Goal: Information Seeking & Learning: Learn about a topic

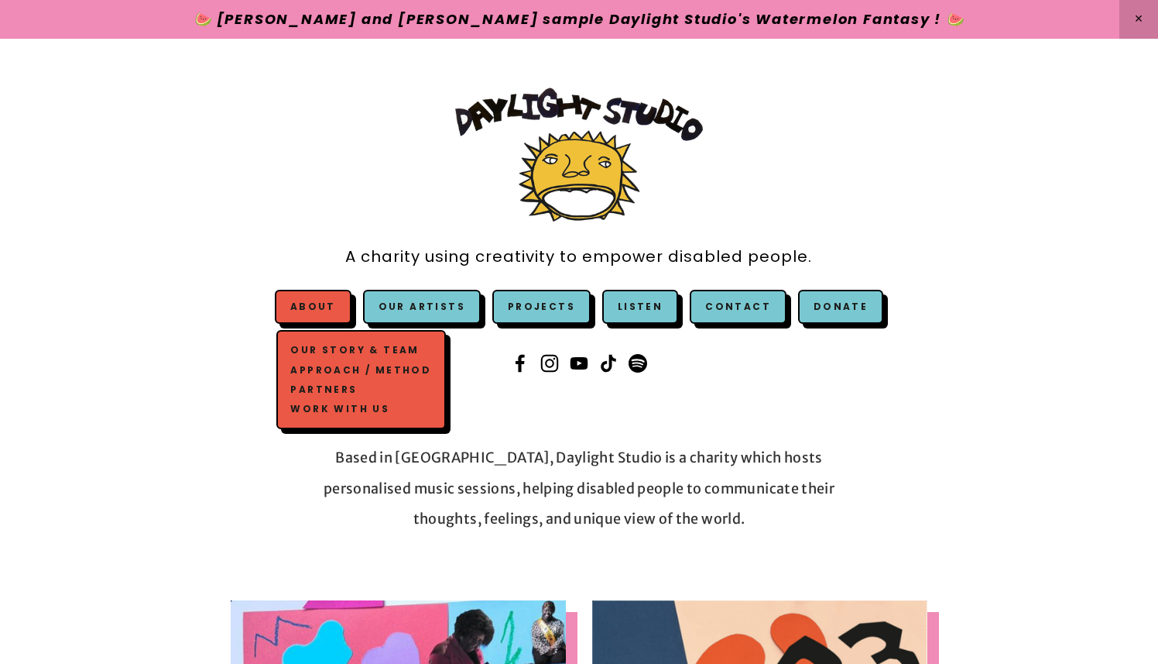
click at [311, 310] on link "About" at bounding box center [313, 306] width 46 height 13
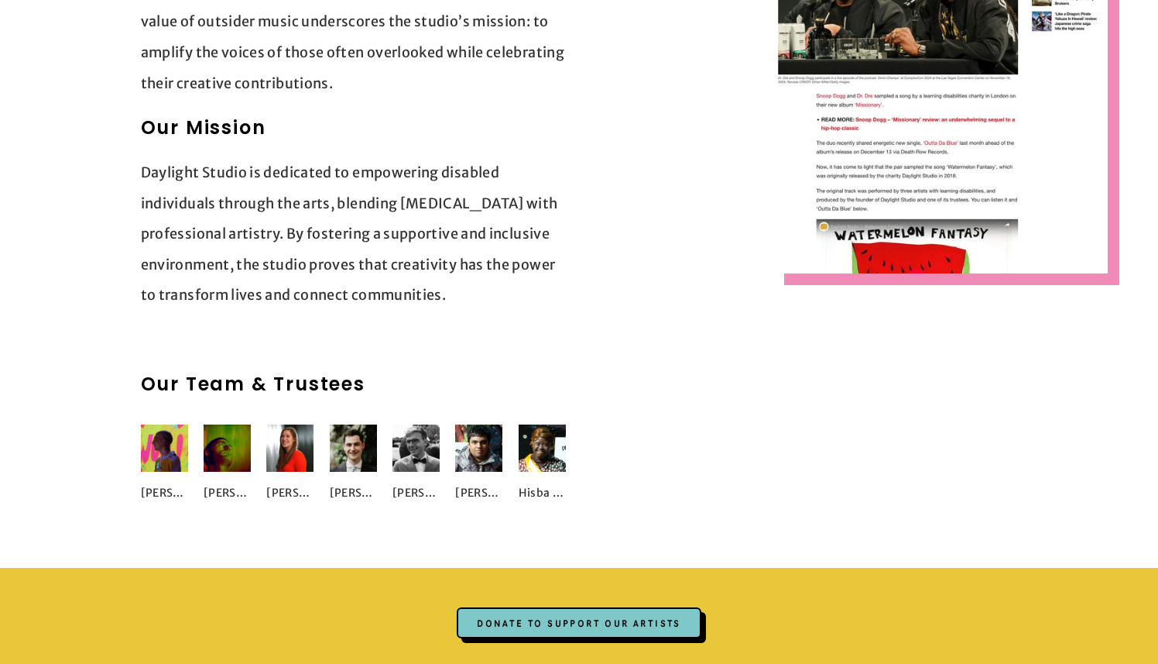
scroll to position [1988, 0]
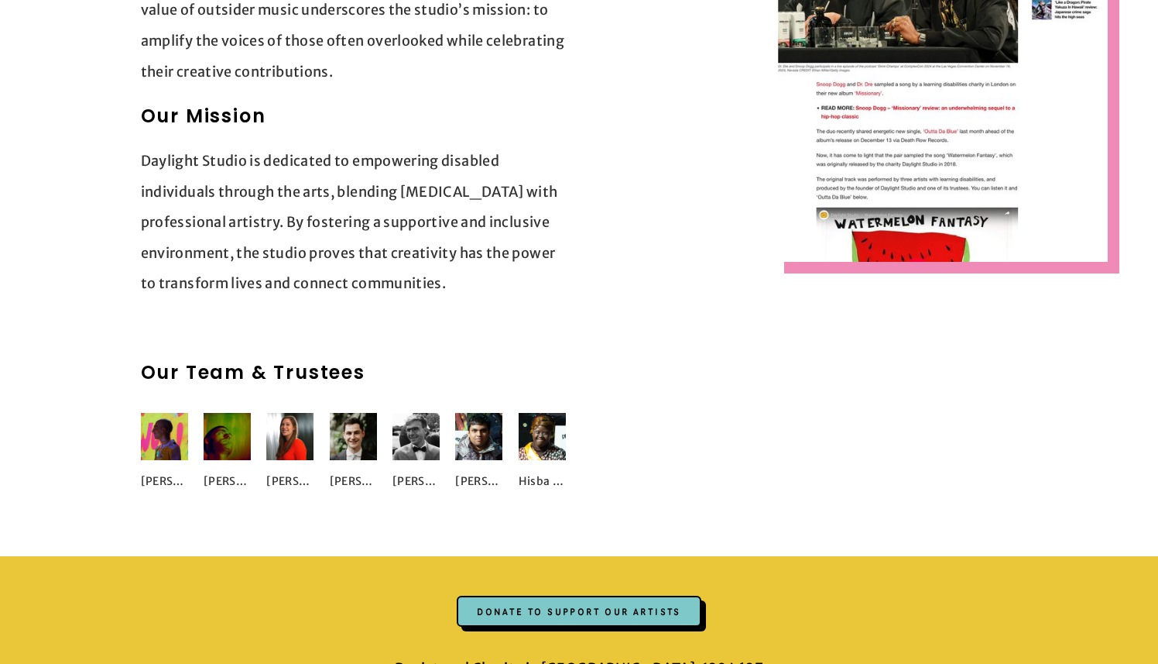
click at [163, 413] on img at bounding box center [164, 436] width 47 height 47
click at [237, 416] on img at bounding box center [227, 436] width 47 height 47
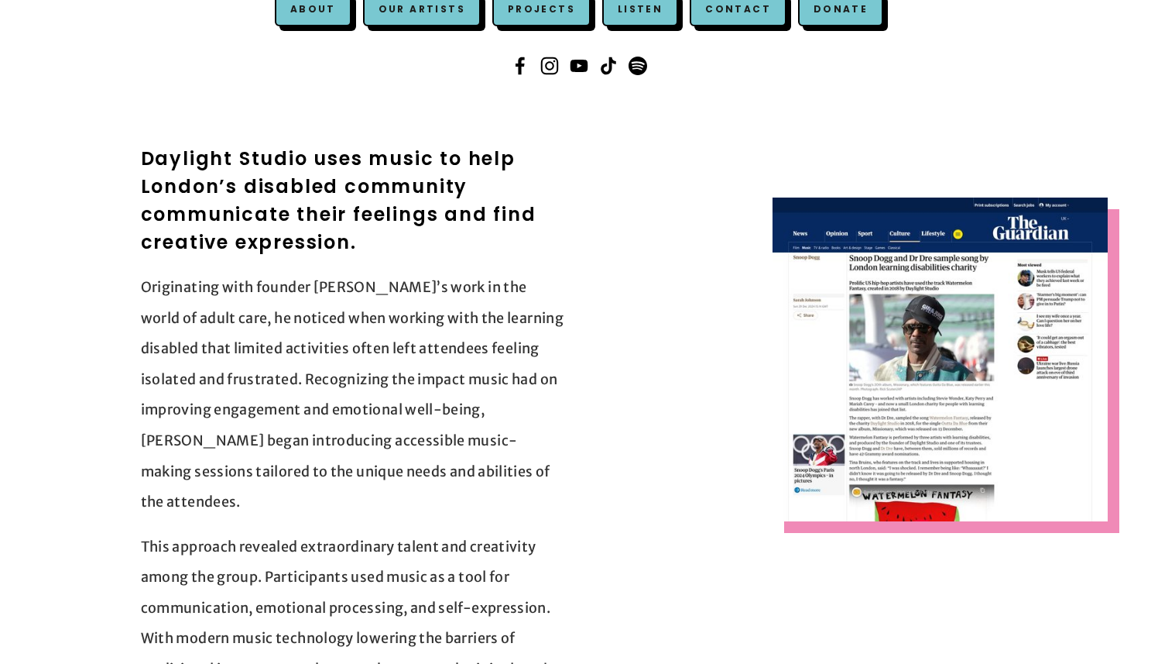
scroll to position [102, 0]
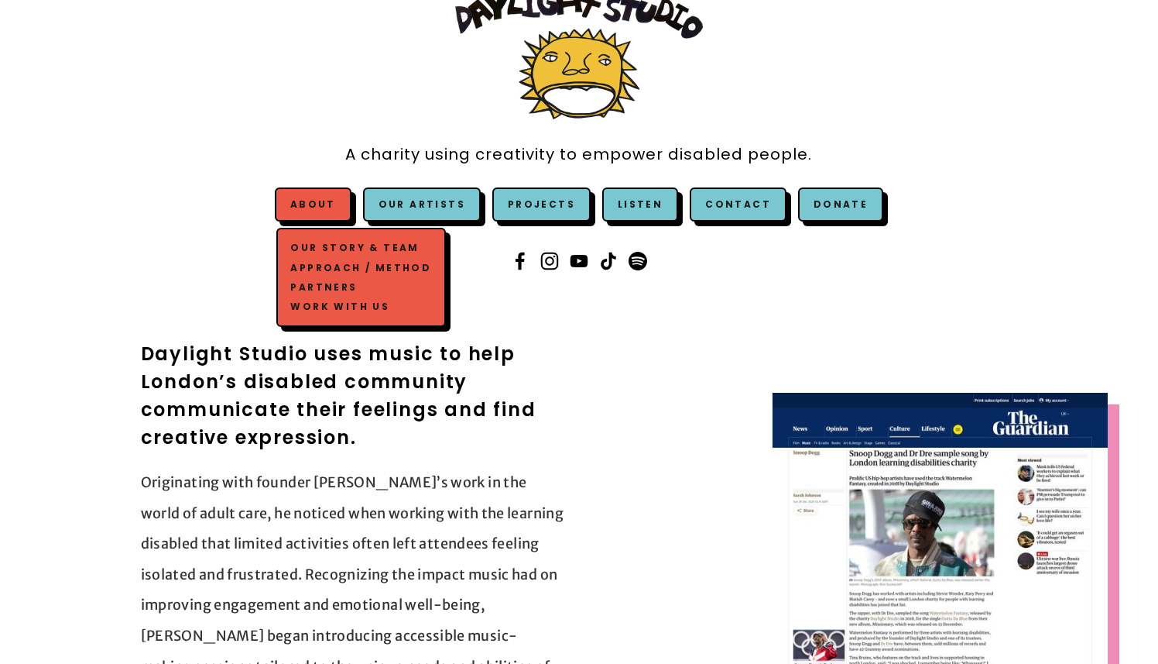
click at [328, 209] on link "About" at bounding box center [313, 203] width 46 height 13
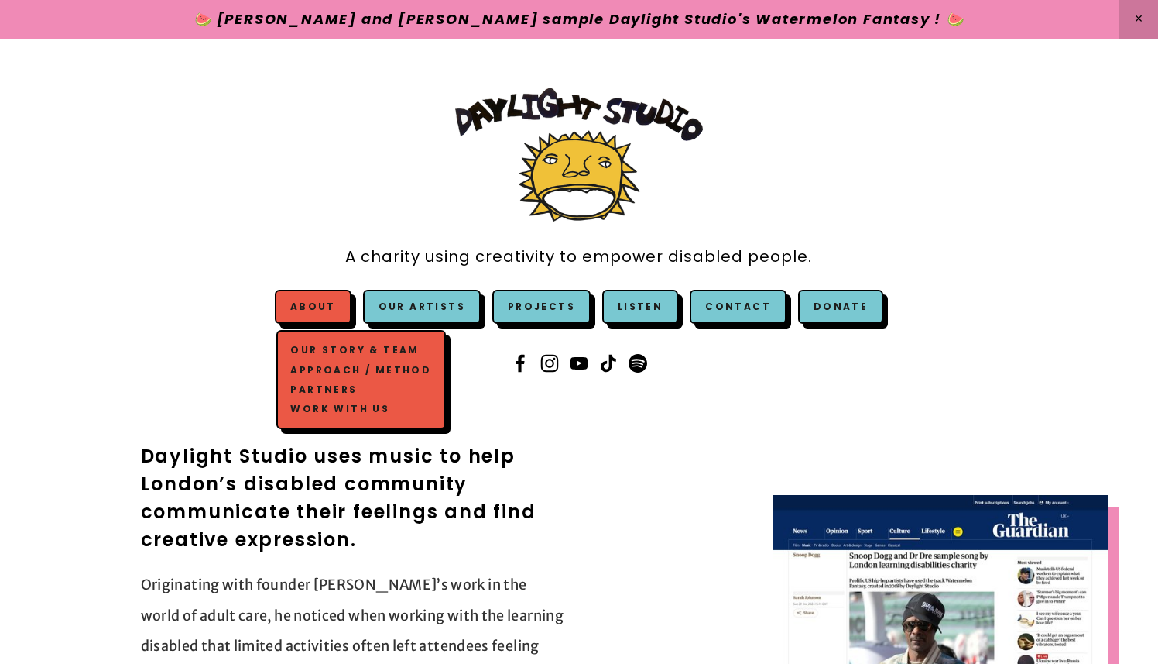
click at [338, 369] on link "Approach / Method" at bounding box center [361, 369] width 148 height 19
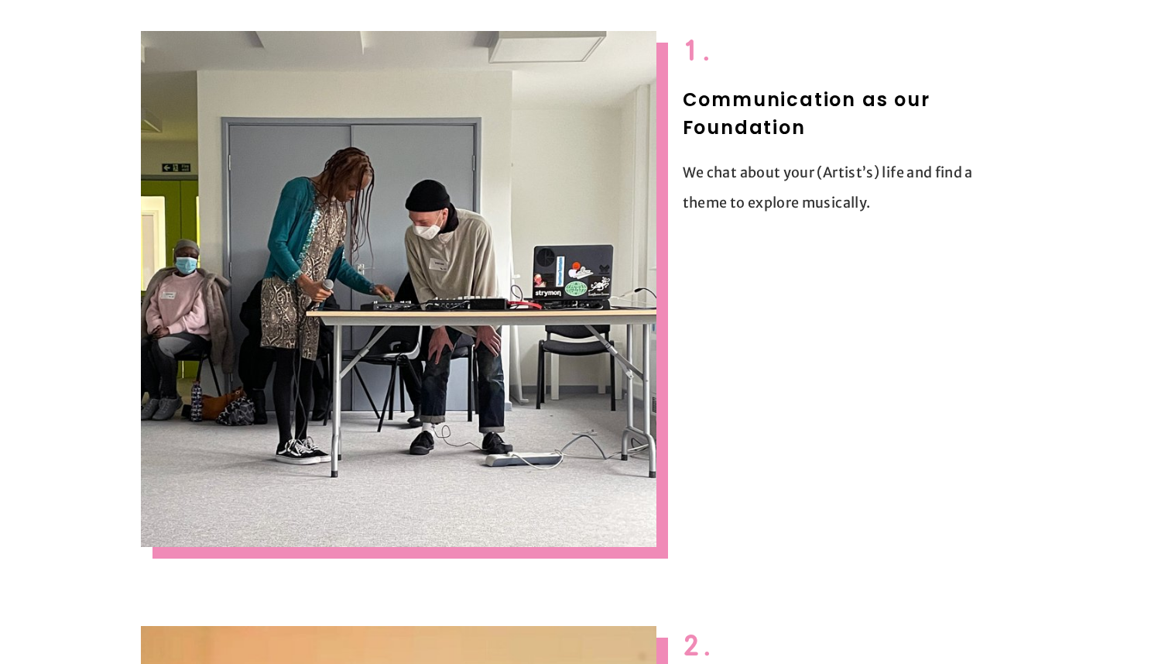
scroll to position [510, 0]
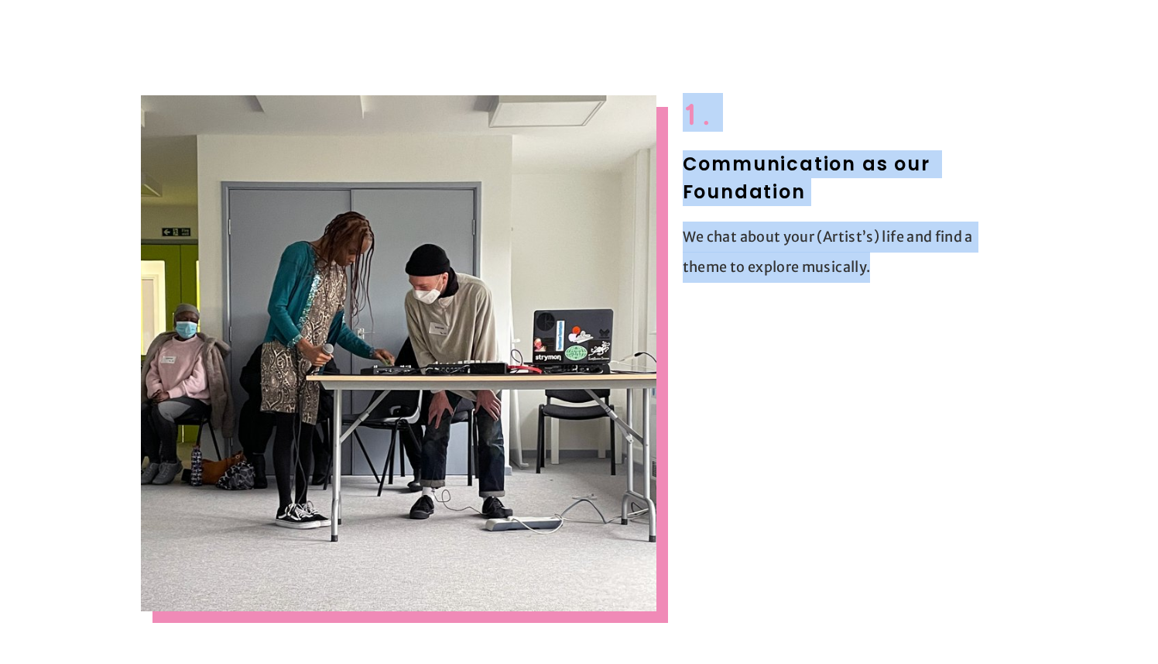
drag, startPoint x: 685, startPoint y: 112, endPoint x: 894, endPoint y: 407, distance: 362.0
click at [894, 407] on div "1. Communication as our Foundation We chat about your (Artist’s) life and find …" at bounding box center [580, 353] width 904 height 542
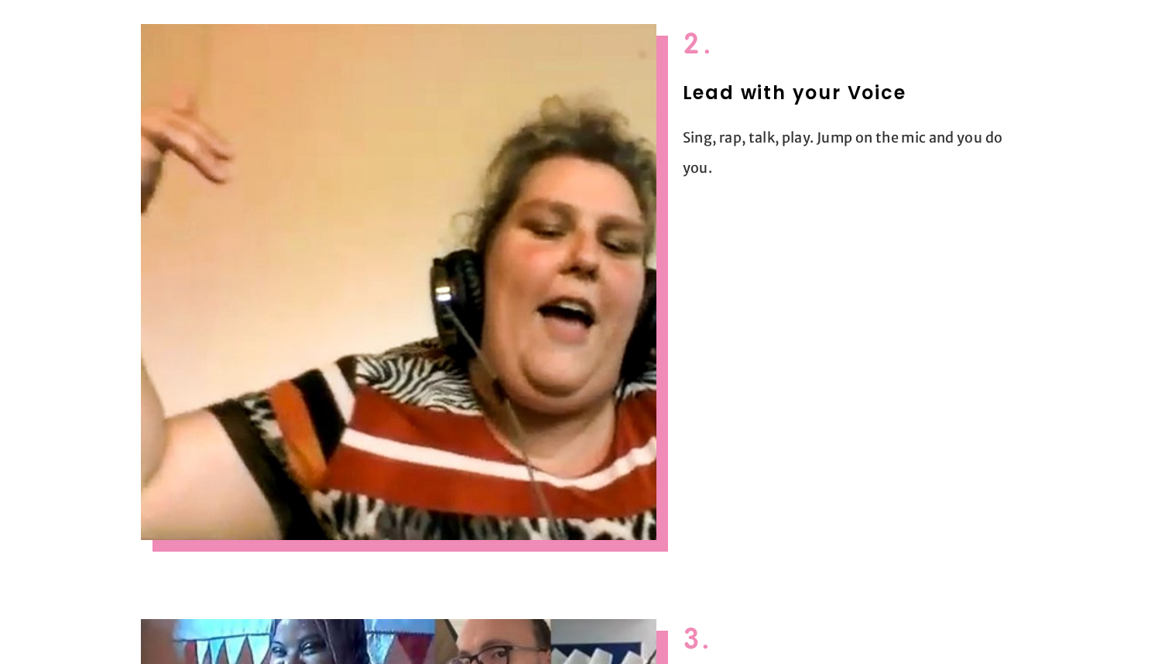
scroll to position [1220, 0]
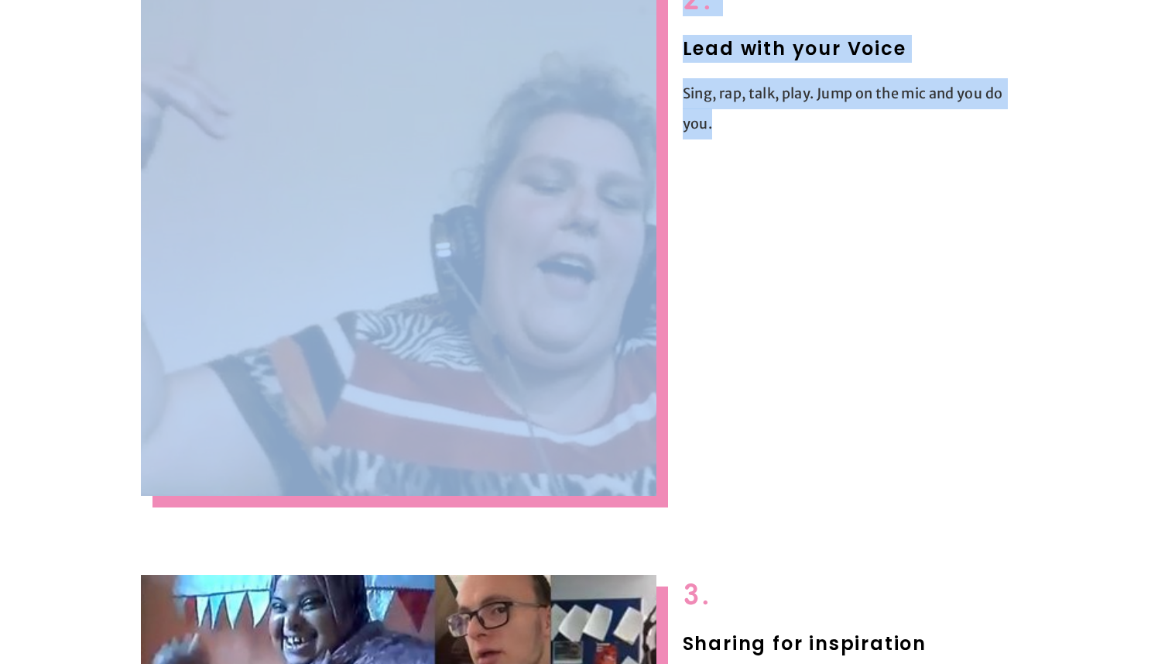
drag, startPoint x: 685, startPoint y: 13, endPoint x: 866, endPoint y: 332, distance: 366.9
click at [866, 332] on div "2. Lead with your Voice Sing, rap, talk, play. Jump on the mic and you do you." at bounding box center [579, 238] width 1084 height 542
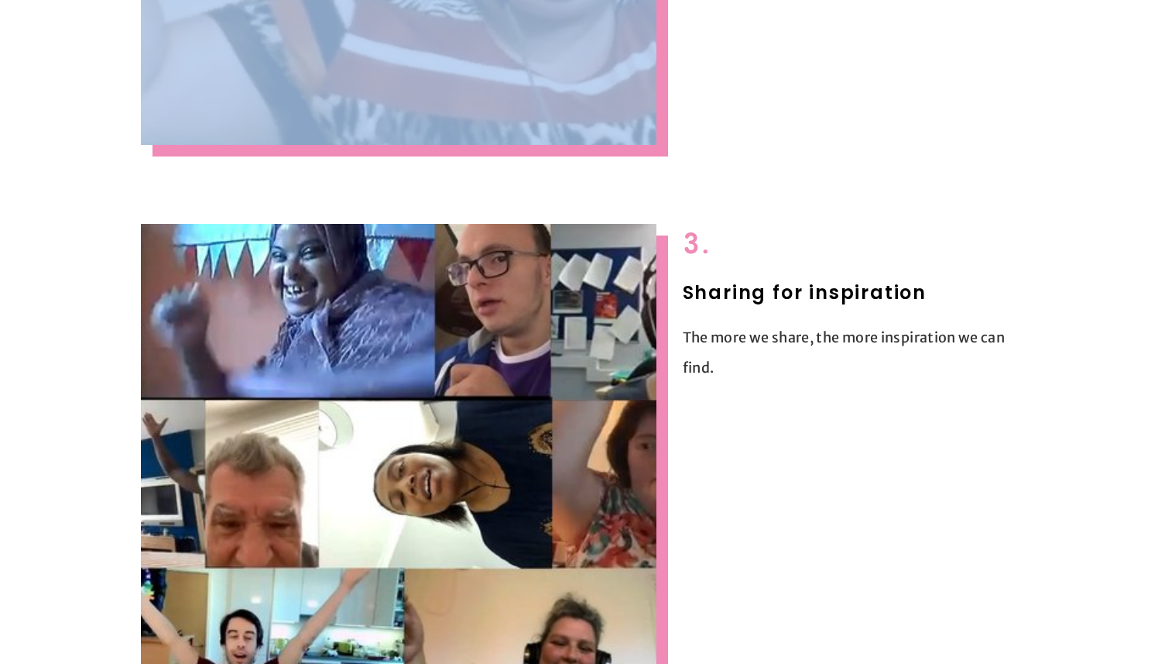
scroll to position [1633, 0]
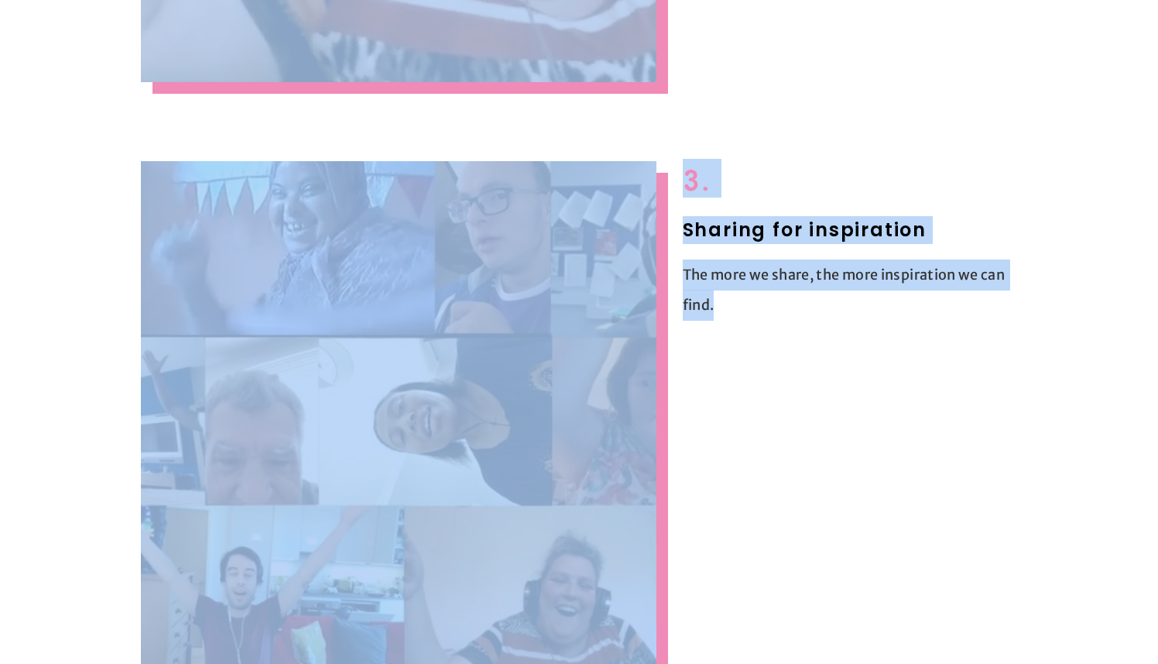
drag, startPoint x: 686, startPoint y: 172, endPoint x: 820, endPoint y: 383, distance: 249.6
click at [820, 383] on div "3. Sharing for inspiration The more we share, the more inspiration we can find." at bounding box center [579, 419] width 1084 height 542
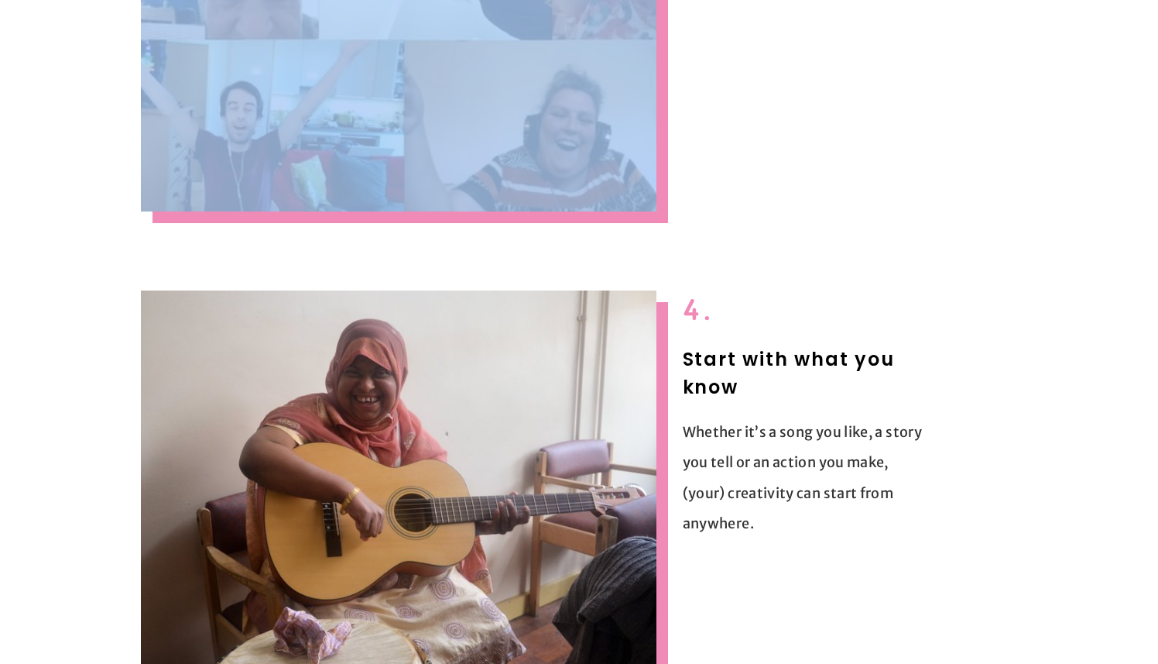
scroll to position [2230, 0]
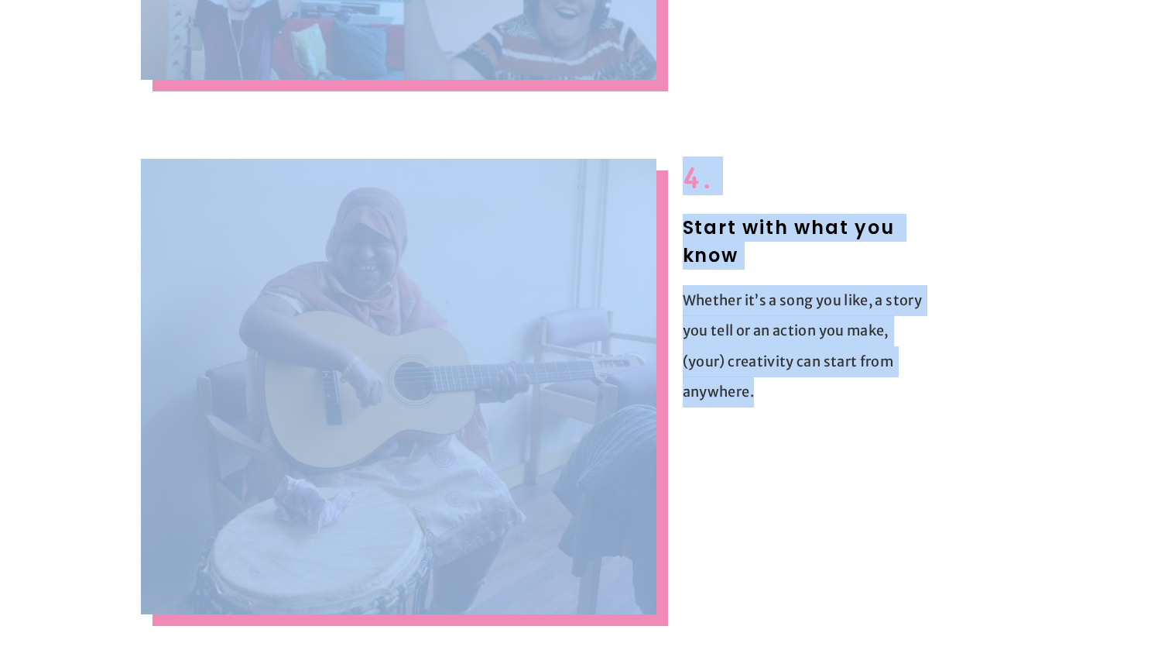
drag, startPoint x: 687, startPoint y: 180, endPoint x: 744, endPoint y: 424, distance: 251.3
click at [744, 424] on div "4. Start with what you know Whether it’s a song you like, a story you tell or a…" at bounding box center [579, 387] width 1084 height 482
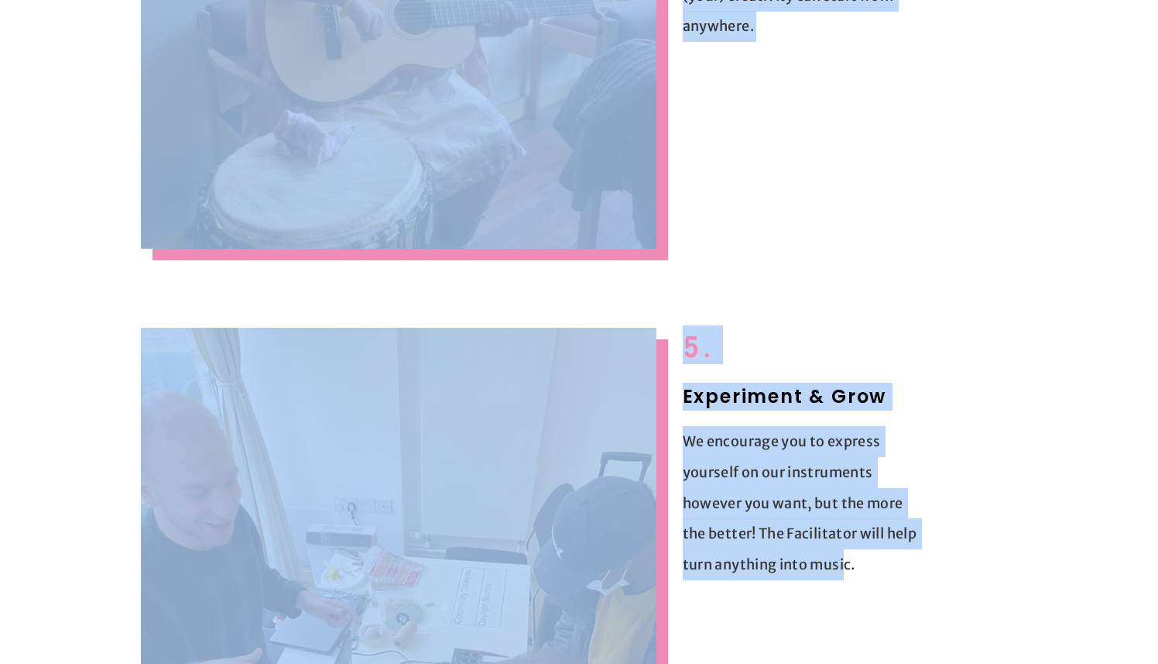
drag, startPoint x: 682, startPoint y: 345, endPoint x: 847, endPoint y: 574, distance: 282.4
click at [847, 574] on div "5. Experiment & Grow We encourage you to express yourself on our instruments ho…" at bounding box center [805, 453] width 271 height 278
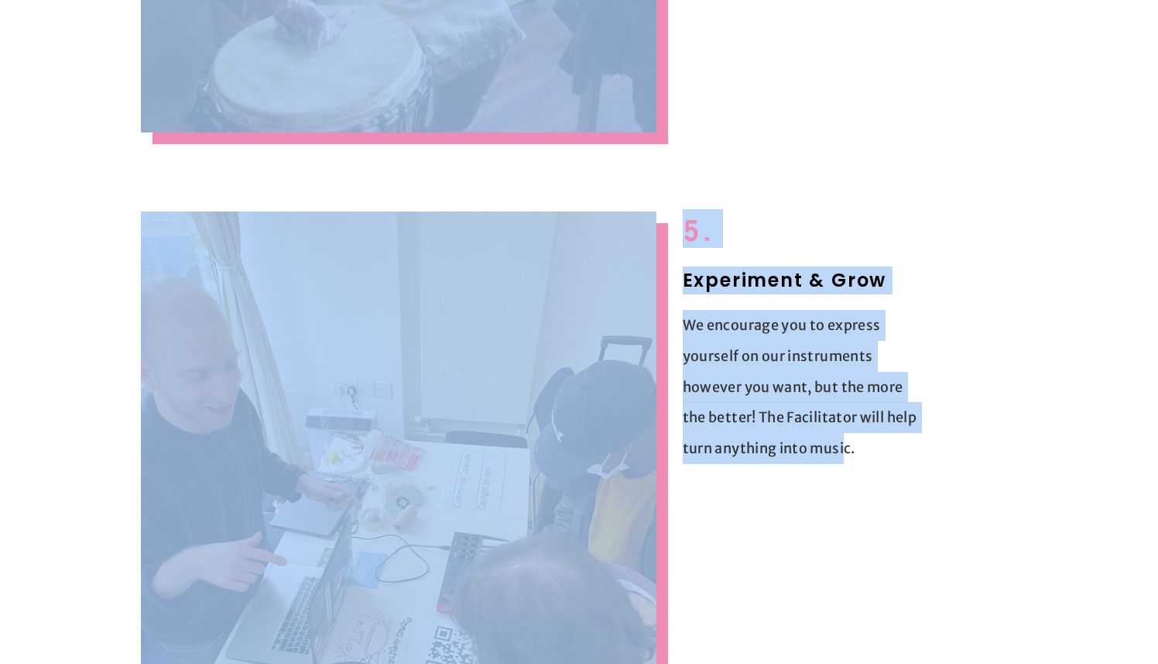
scroll to position [3133, 0]
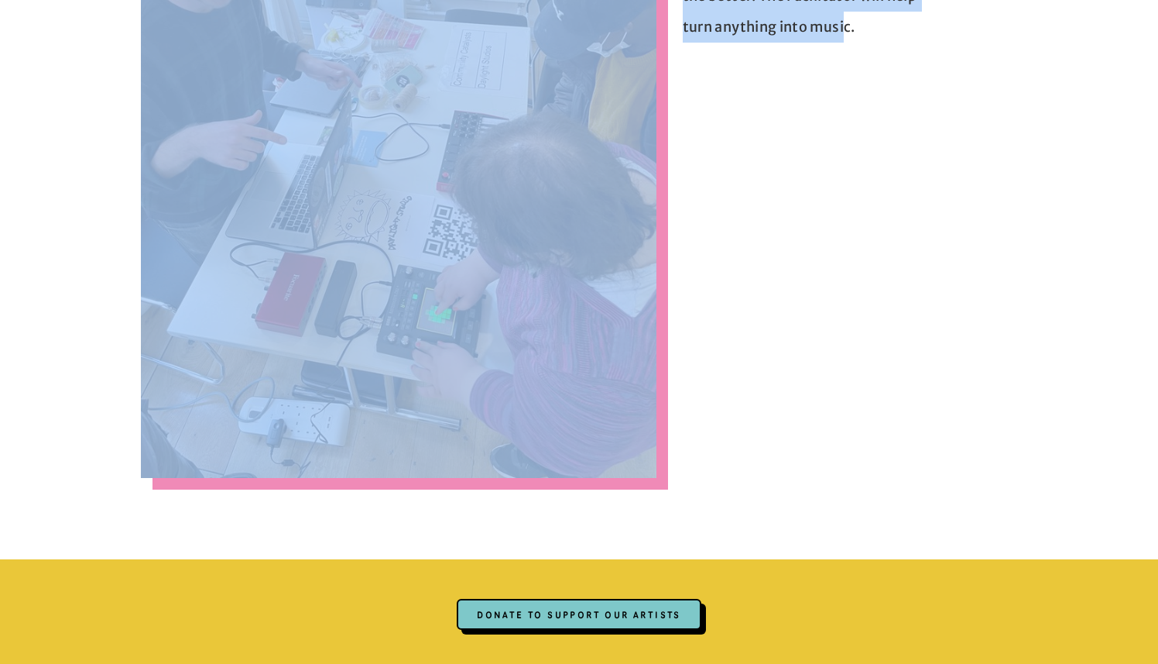
copy div "1. Communication as our Foundation We chat about your (Artist’s) life and find …"
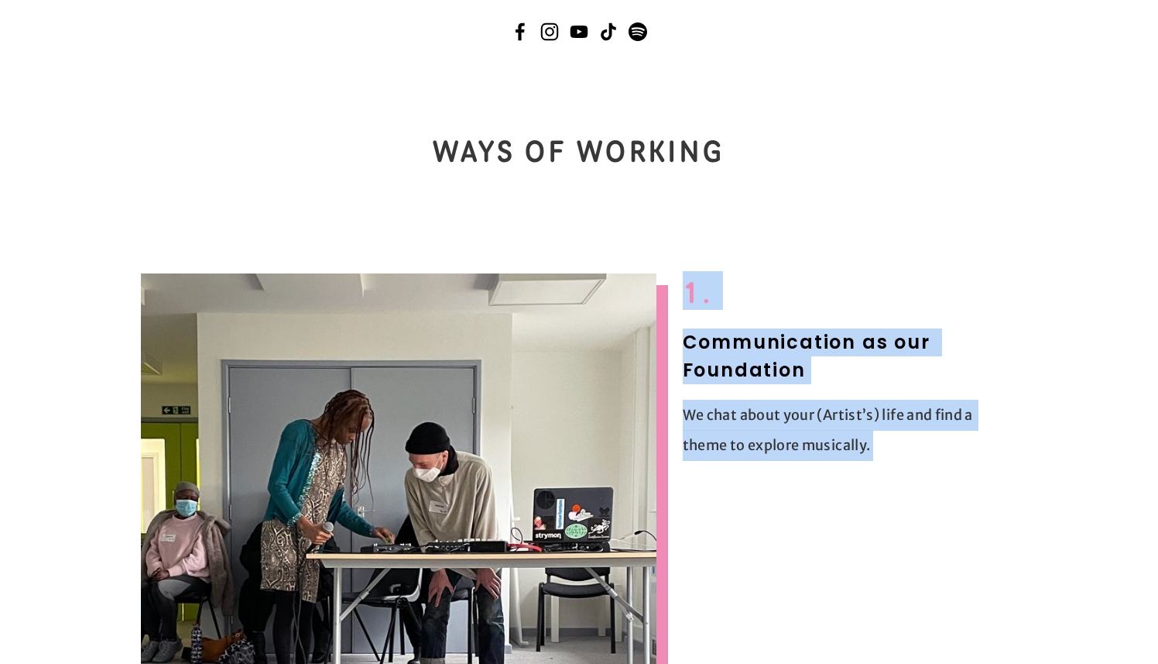
scroll to position [0, 0]
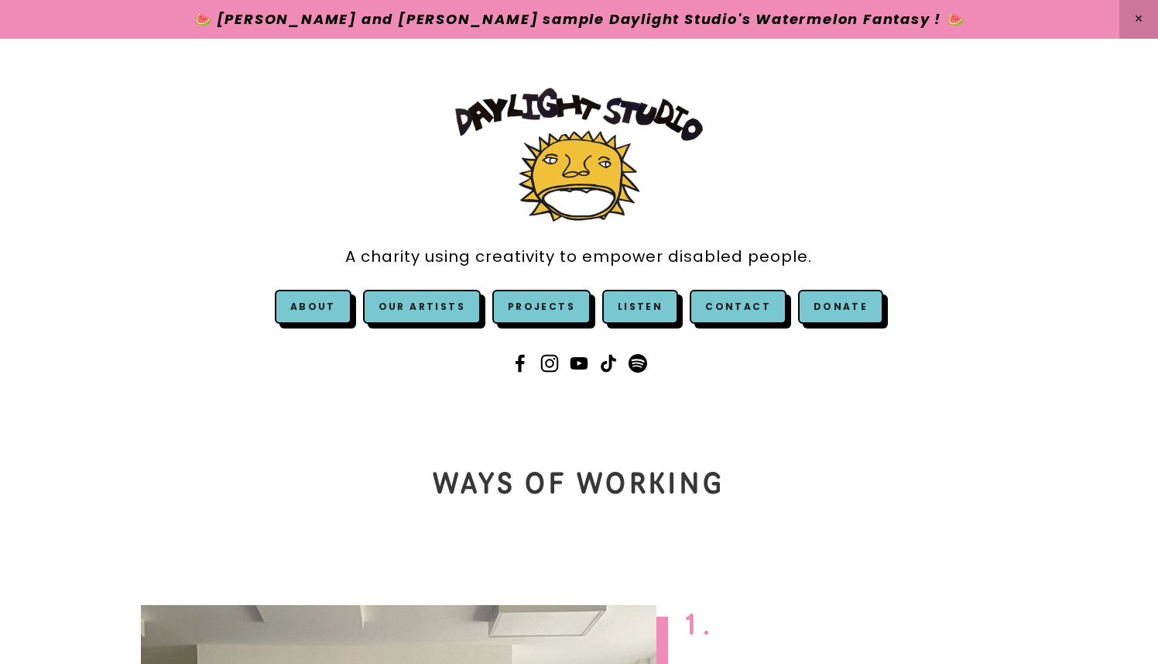
click at [869, 510] on div "WAYs OF WORKING" at bounding box center [579, 482] width 1158 height 110
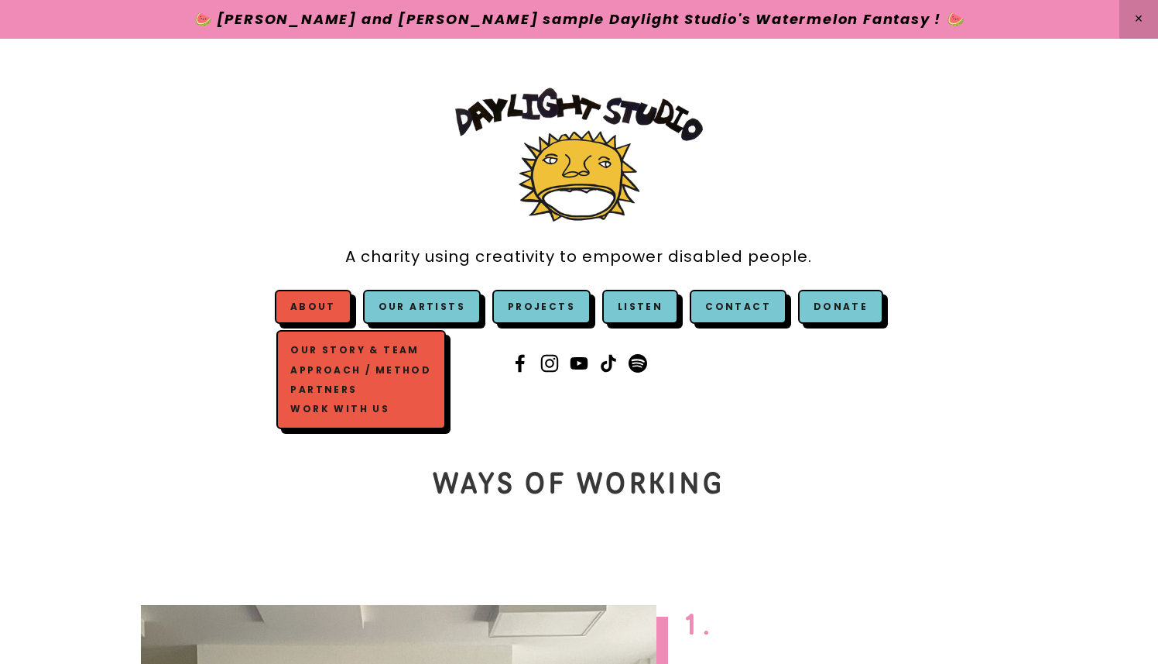
click at [338, 389] on link "Partners" at bounding box center [361, 388] width 148 height 19
click at [347, 405] on link "Work with us" at bounding box center [361, 408] width 148 height 19
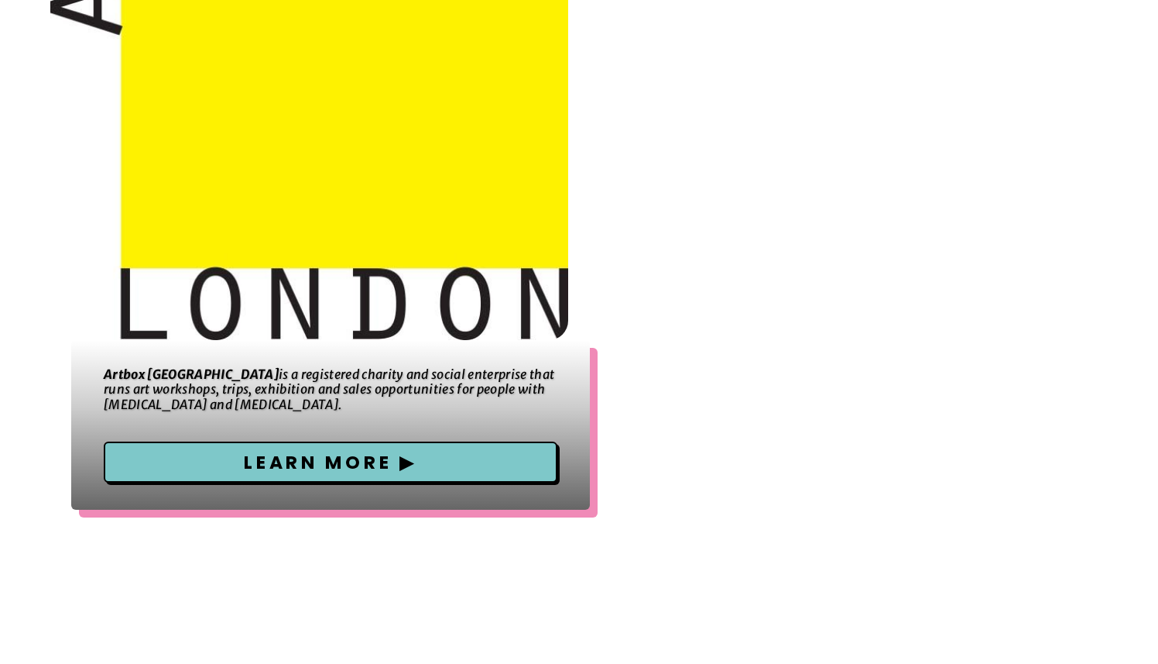
scroll to position [877, 0]
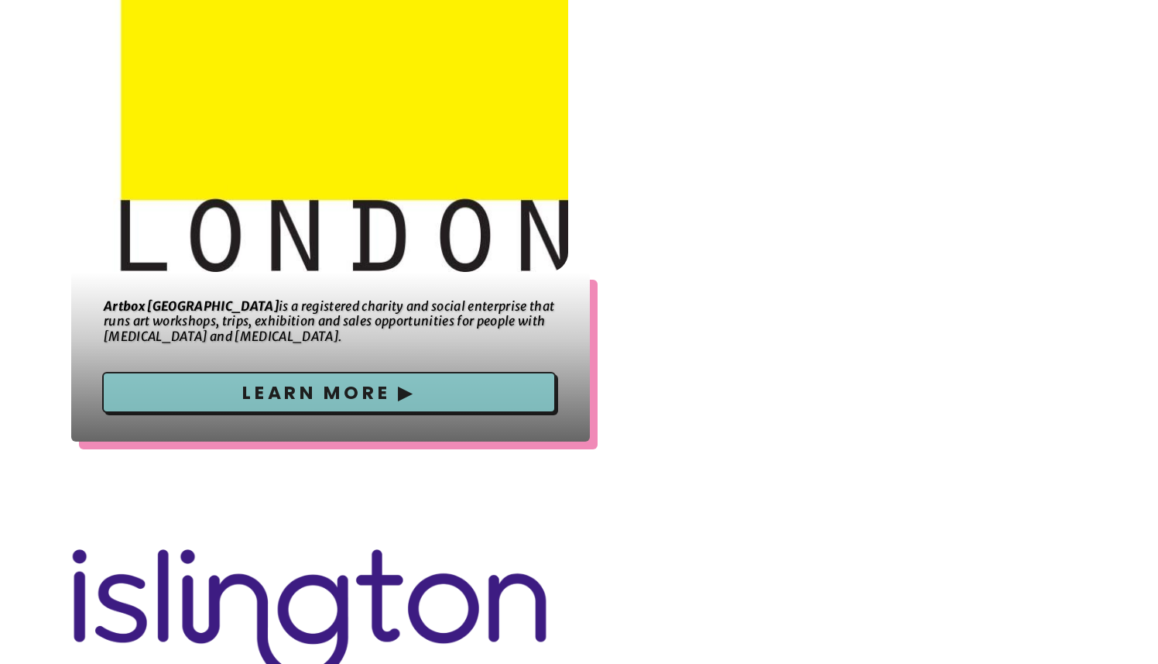
click at [348, 393] on link "Learn more ▶" at bounding box center [329, 393] width 454 height 42
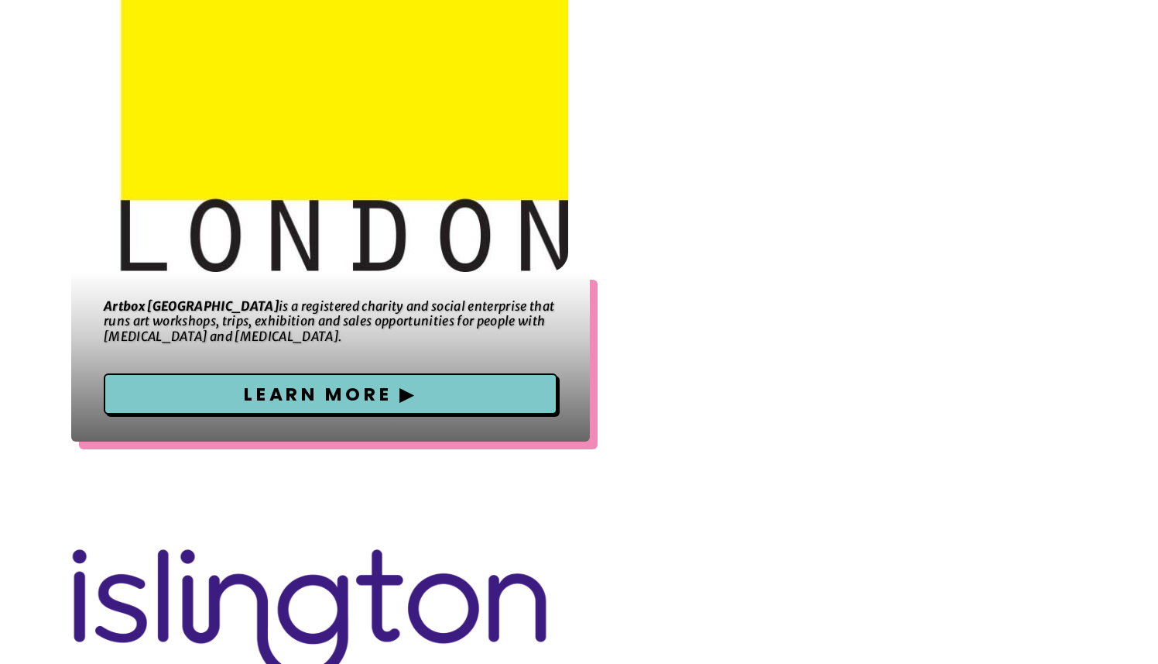
scroll to position [1380, 0]
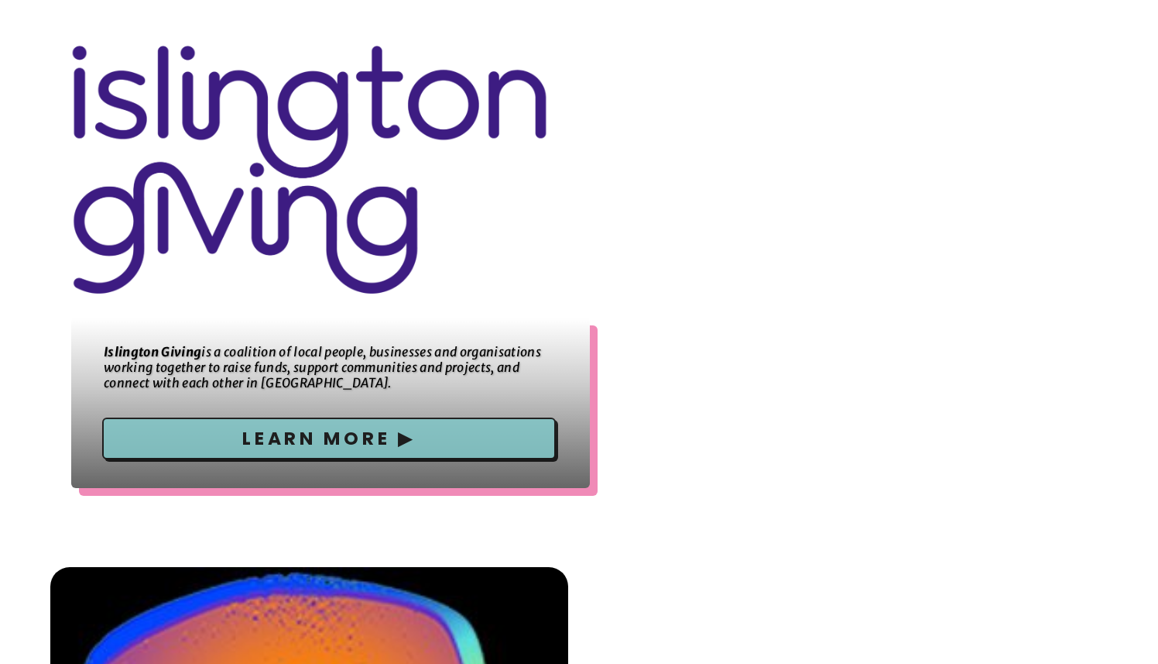
click at [358, 434] on link "Learn more ▶" at bounding box center [329, 438] width 454 height 42
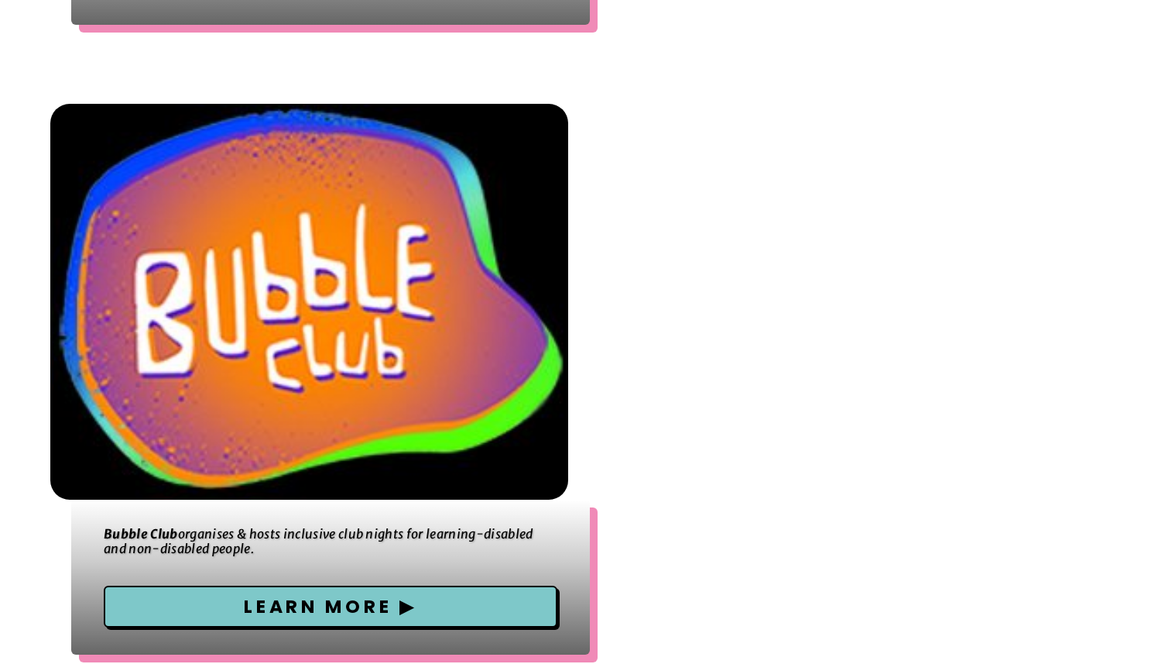
scroll to position [2001, 0]
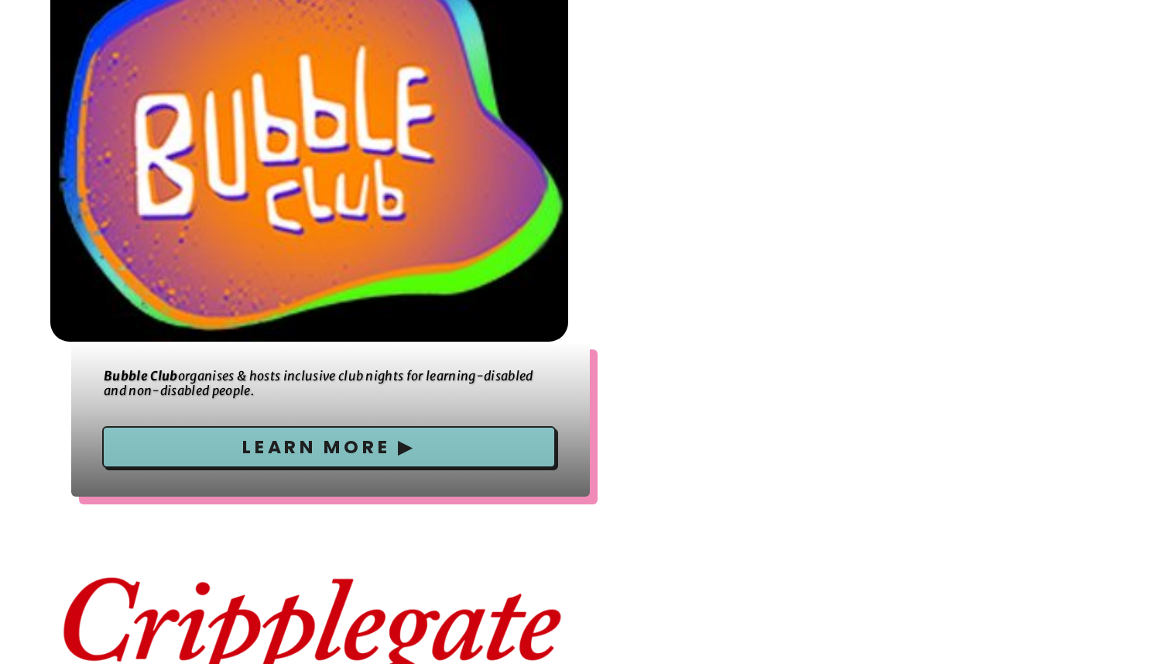
click at [349, 451] on link "Learn more ▶" at bounding box center [329, 447] width 454 height 42
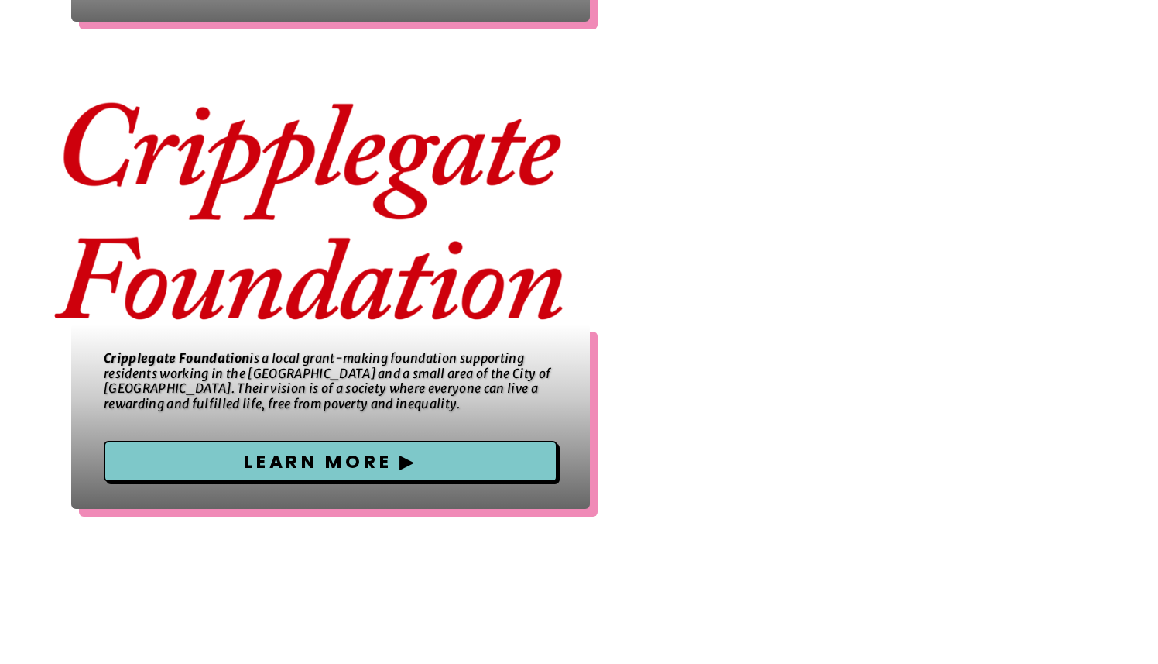
scroll to position [2468, 0]
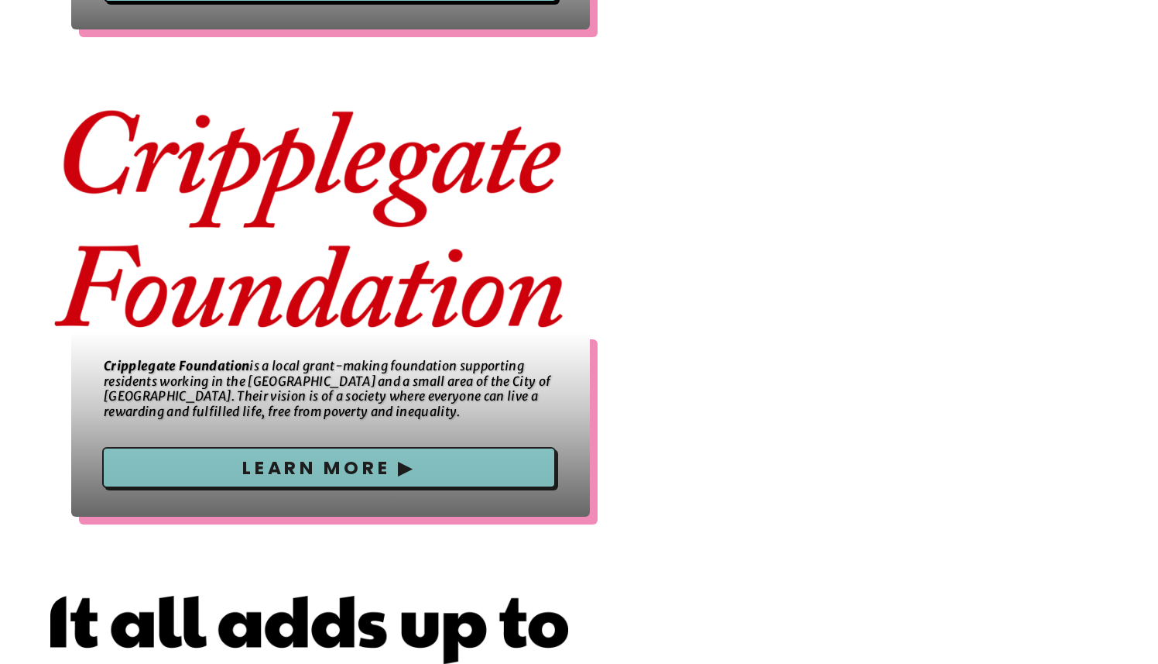
click at [280, 464] on link "Learn more ▶" at bounding box center [329, 468] width 454 height 42
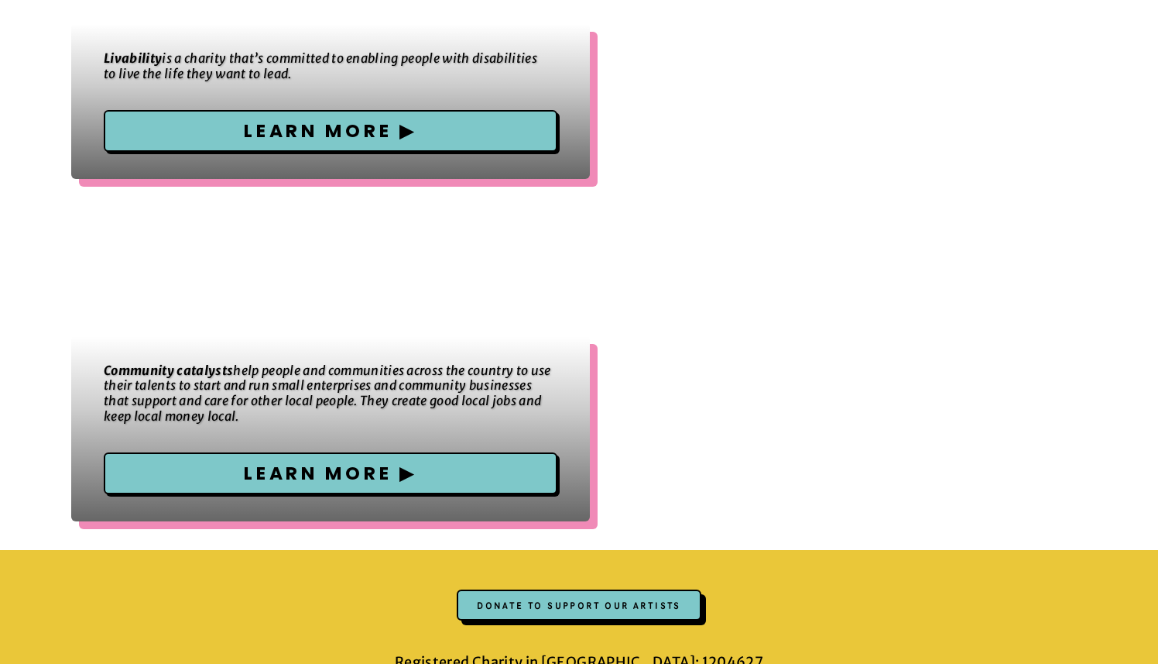
scroll to position [3328, 0]
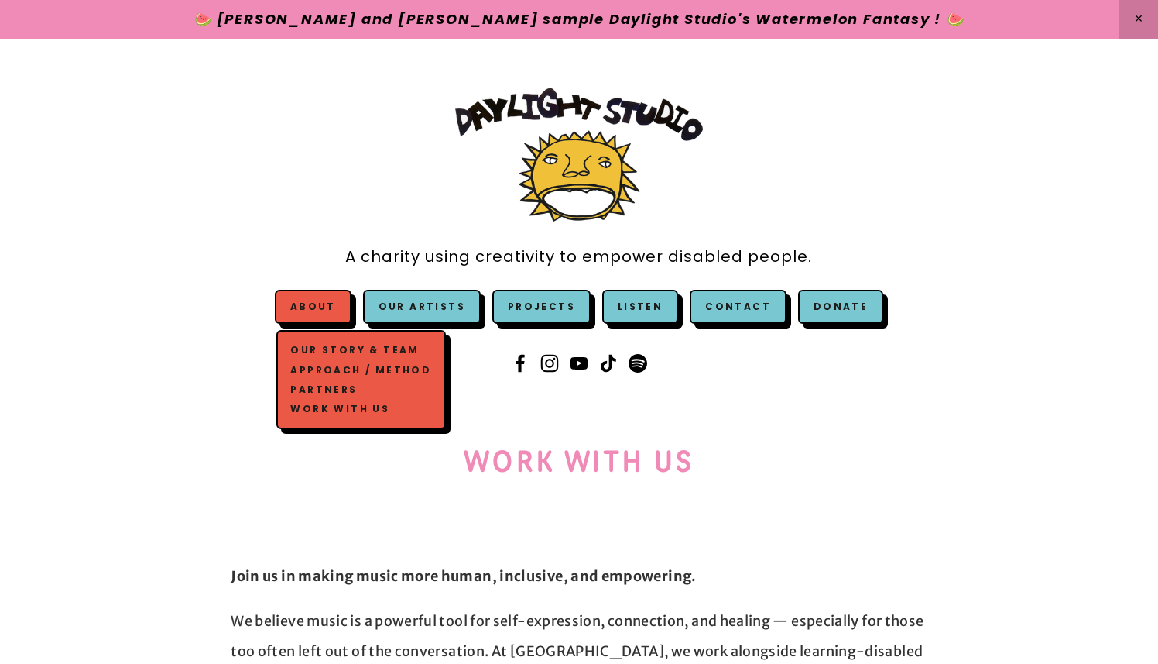
click at [359, 344] on link "Our Story & Team" at bounding box center [361, 350] width 148 height 19
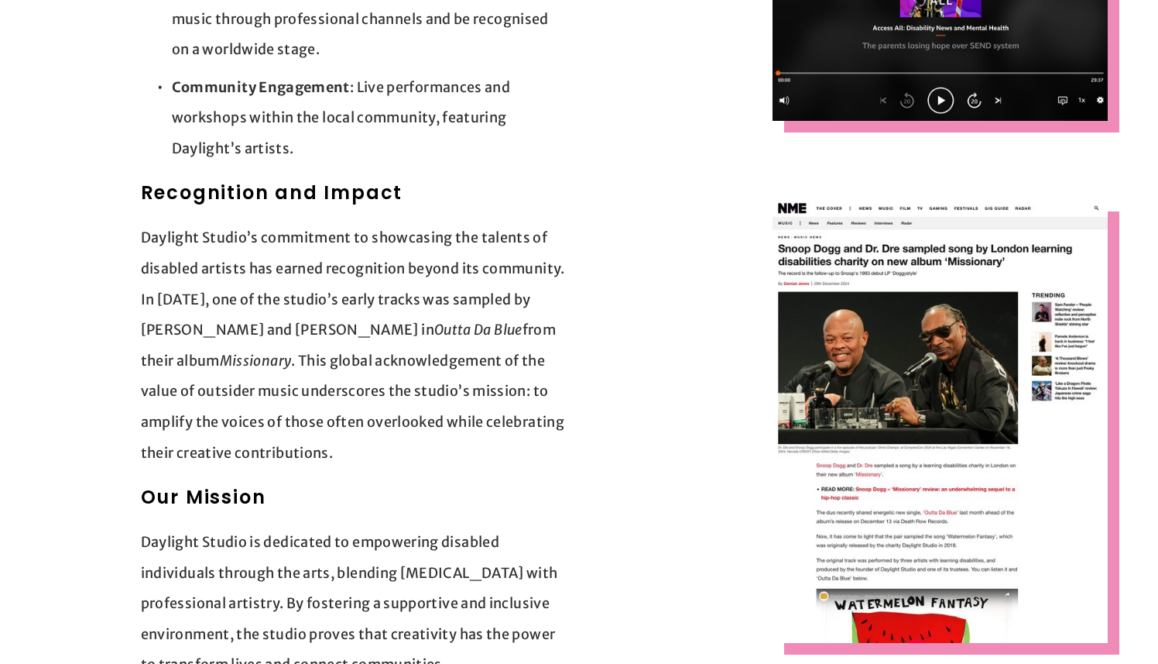
scroll to position [1777, 0]
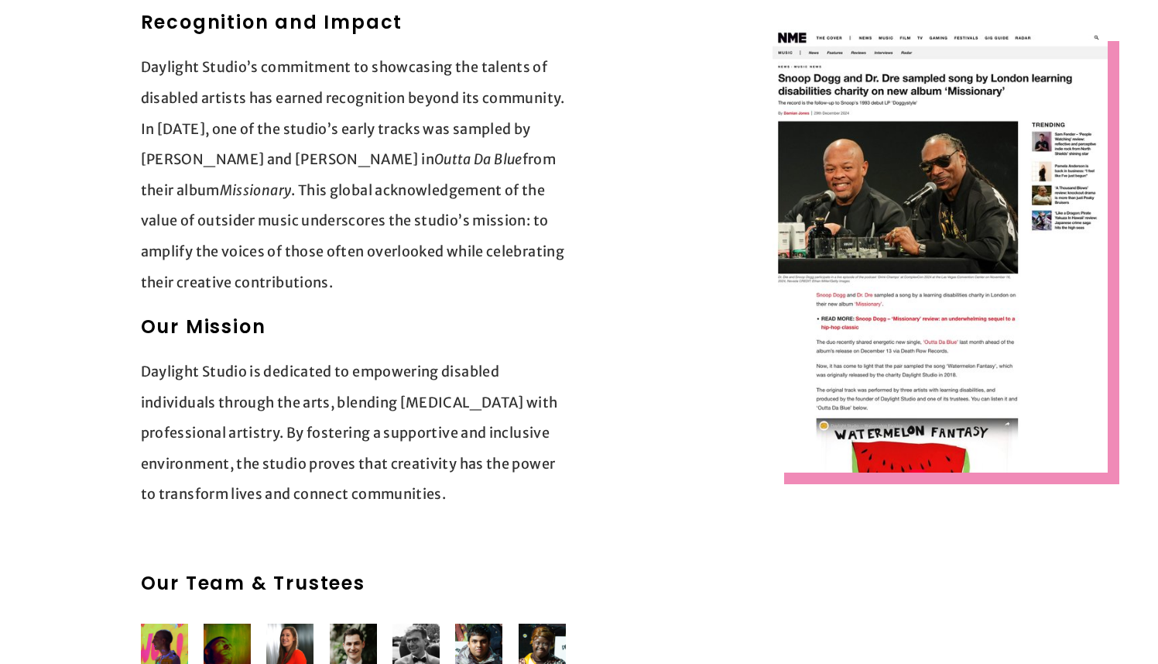
click at [918, 324] on img at bounding box center [940, 250] width 335 height 443
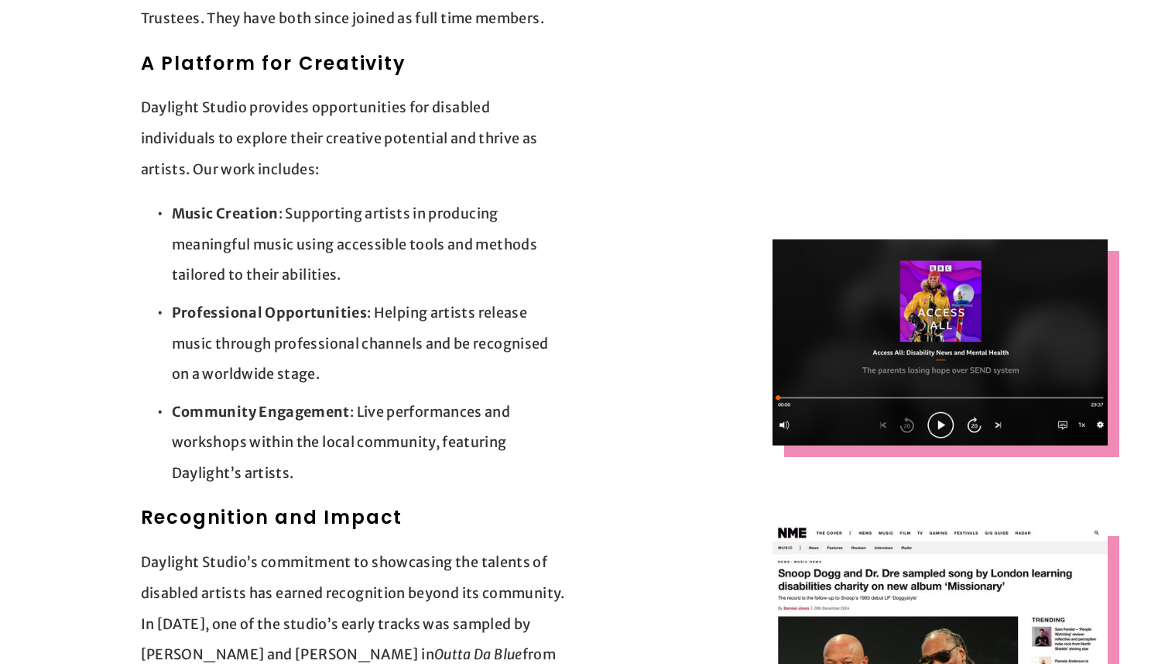
scroll to position [1270, 0]
